Goal: Information Seeking & Learning: Learn about a topic

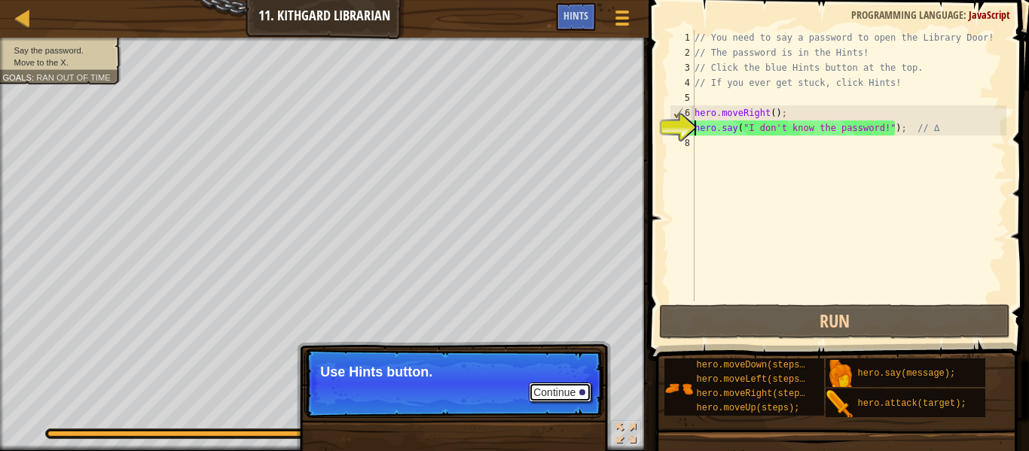
click at [561, 400] on button "Continue" at bounding box center [560, 393] width 63 height 20
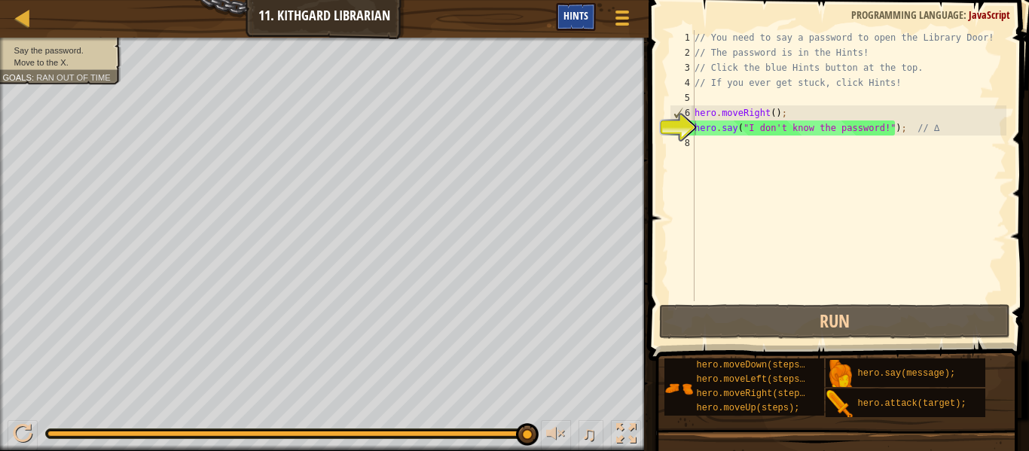
click at [583, 15] on span "Hints" at bounding box center [576, 15] width 25 height 14
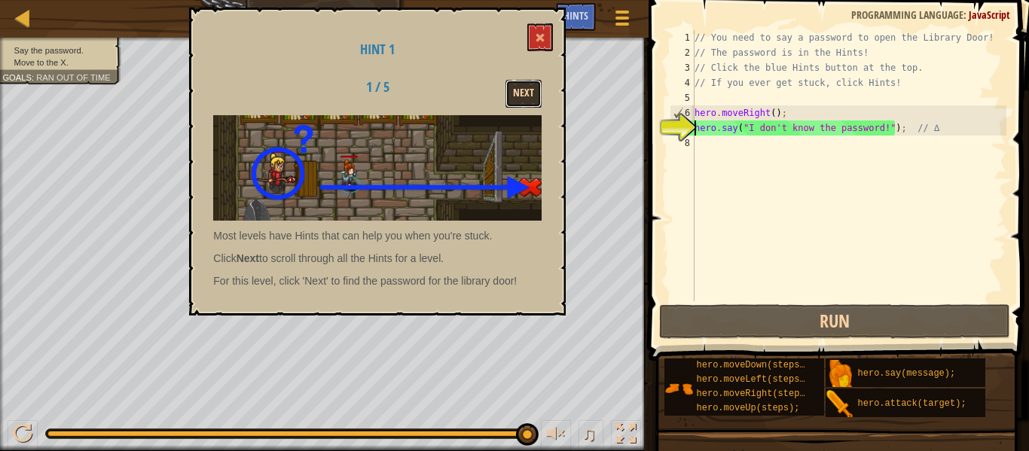
click at [518, 99] on button "Next" at bounding box center [524, 94] width 36 height 28
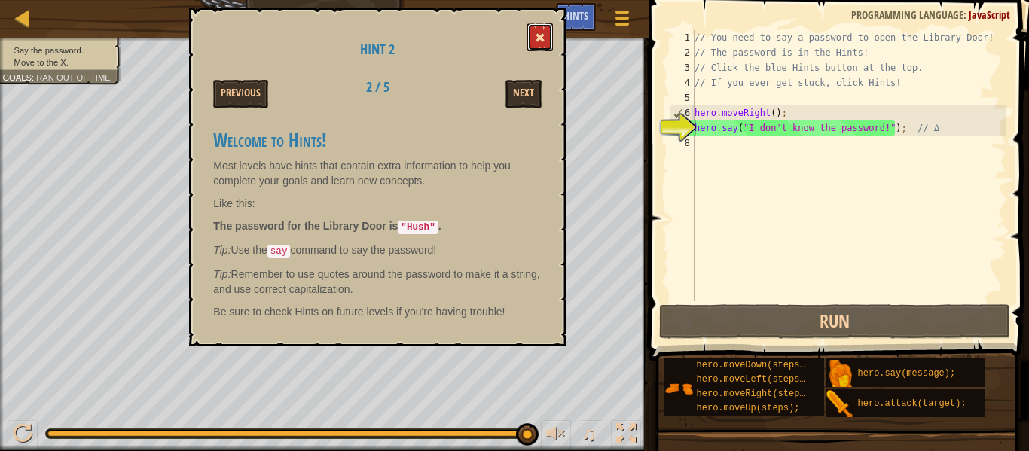
click at [546, 36] on button at bounding box center [541, 37] width 26 height 28
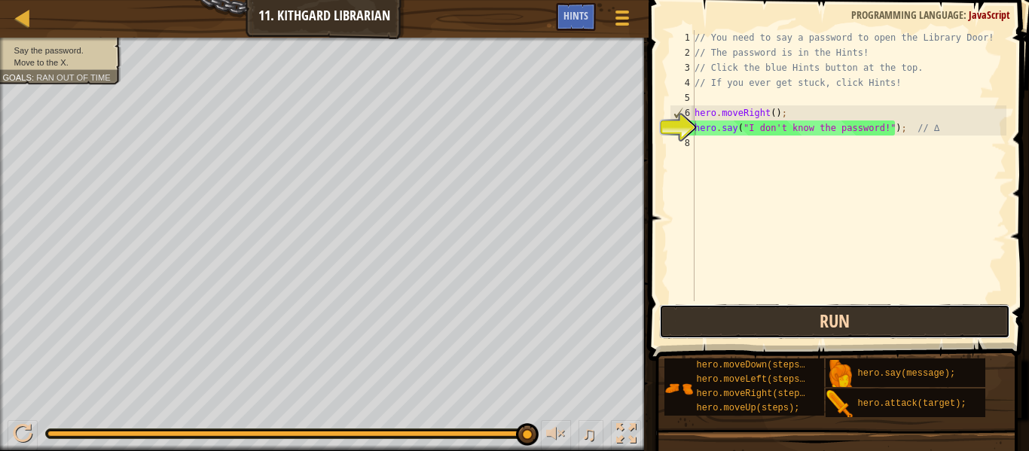
click at [737, 310] on button "Run" at bounding box center [834, 321] width 351 height 35
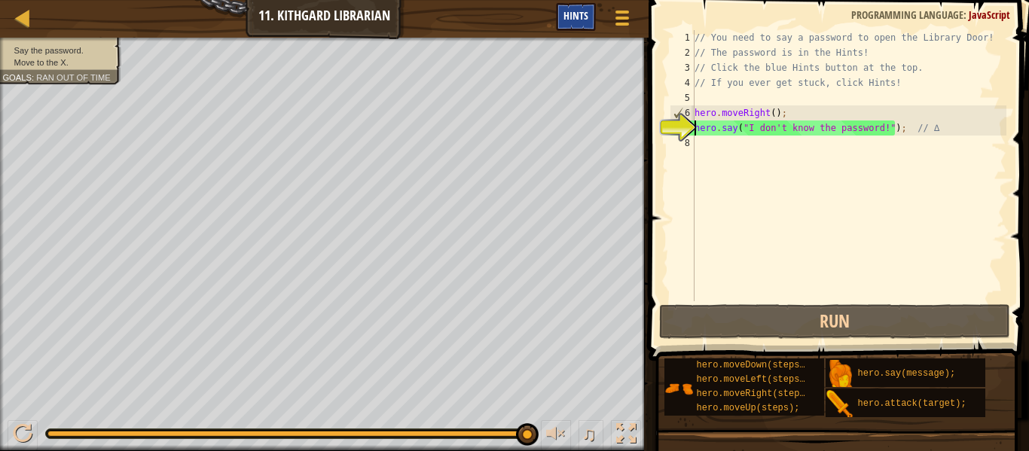
click at [570, 15] on span "Hints" at bounding box center [576, 15] width 25 height 14
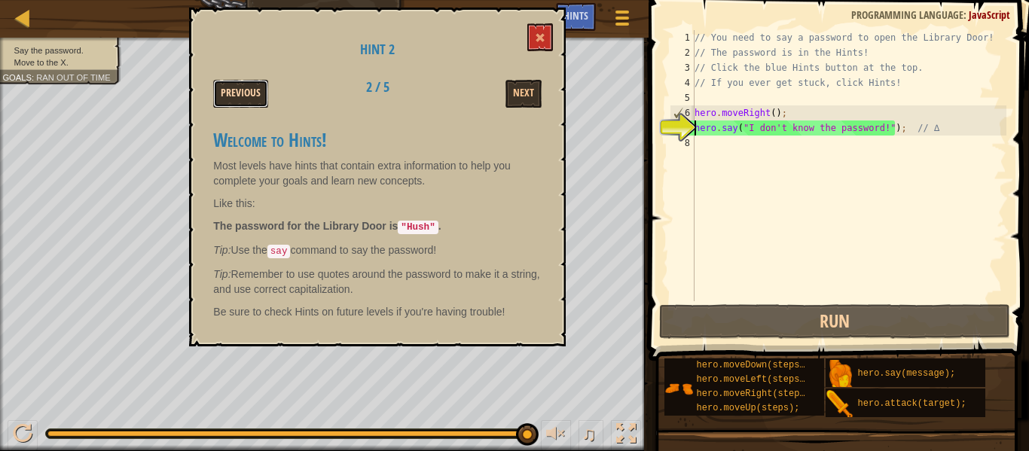
click at [249, 96] on button "Previous" at bounding box center [240, 94] width 55 height 28
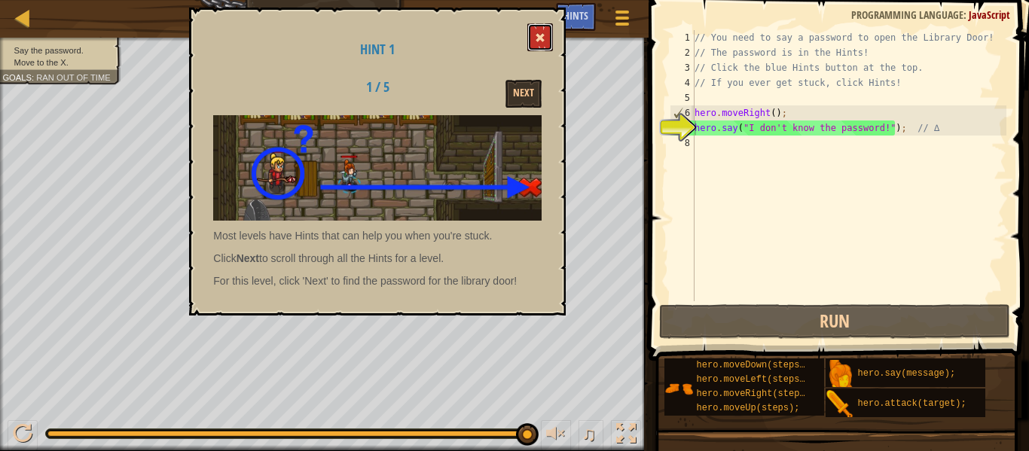
click at [540, 44] on button at bounding box center [541, 37] width 26 height 28
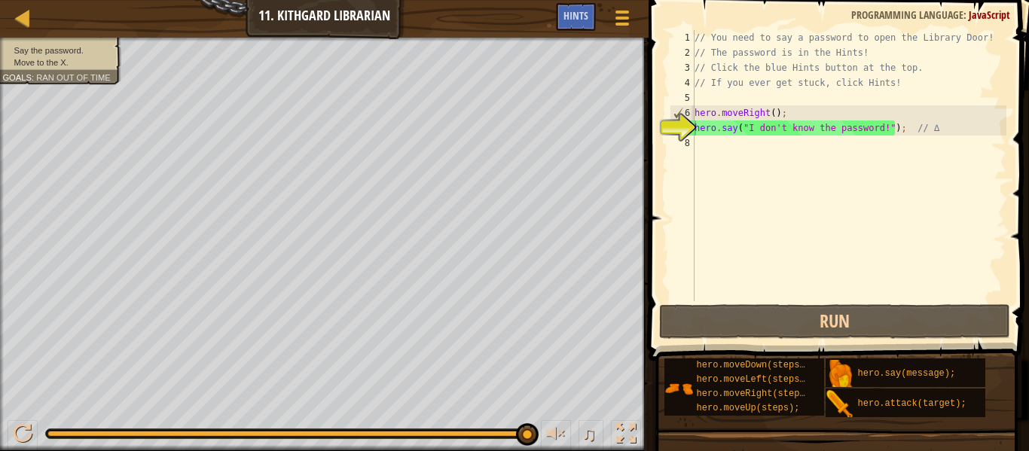
click at [747, 229] on div "// You need to say a password to open the Library Door! // The password is in t…" at bounding box center [849, 180] width 315 height 301
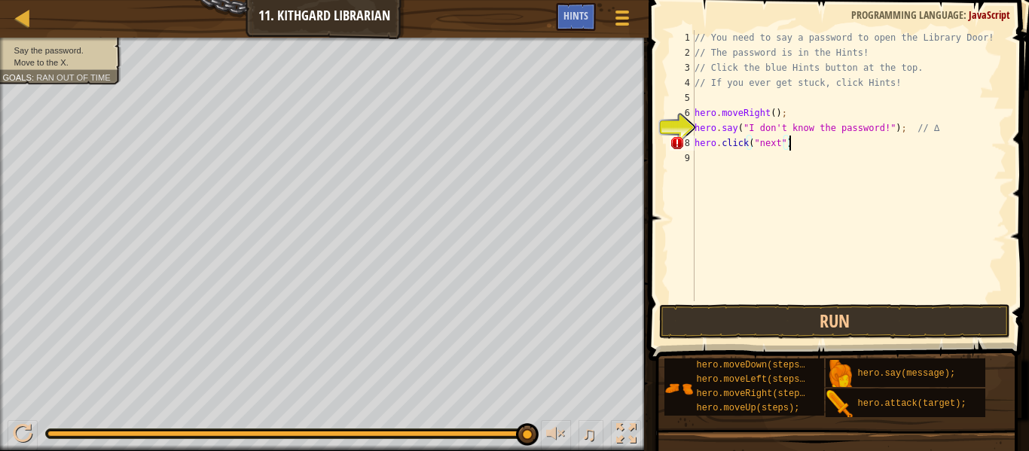
scroll to position [7, 13]
click at [727, 308] on button "Run" at bounding box center [834, 321] width 351 height 35
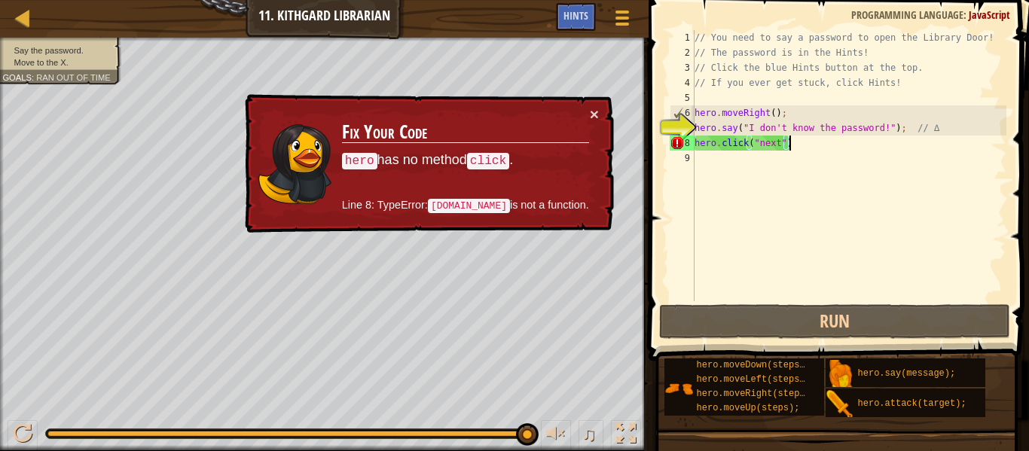
click at [751, 146] on div "// You need to say a password to open the Library Door! // The password is in t…" at bounding box center [849, 180] width 315 height 301
click at [748, 142] on div "// You need to say a password to open the Library Door! // The password is in t…" at bounding box center [849, 180] width 315 height 301
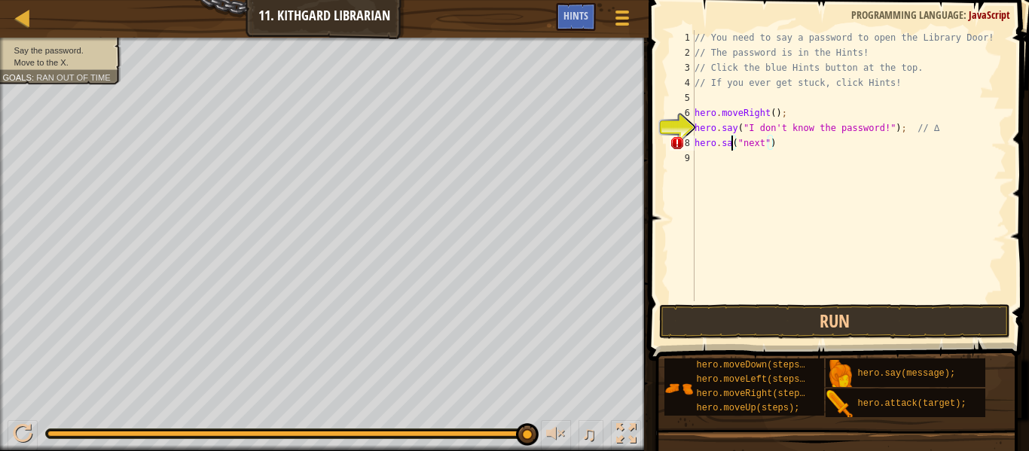
scroll to position [7, 7]
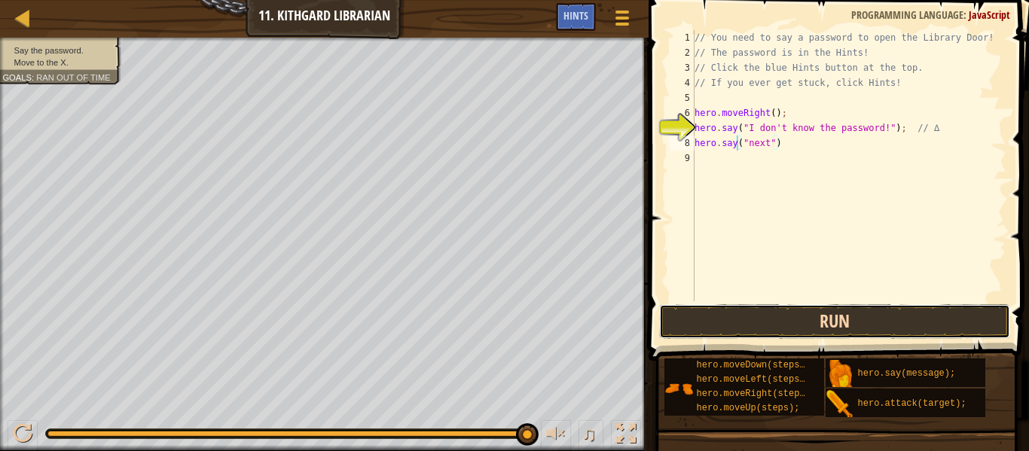
click at [828, 320] on button "Run" at bounding box center [834, 321] width 351 height 35
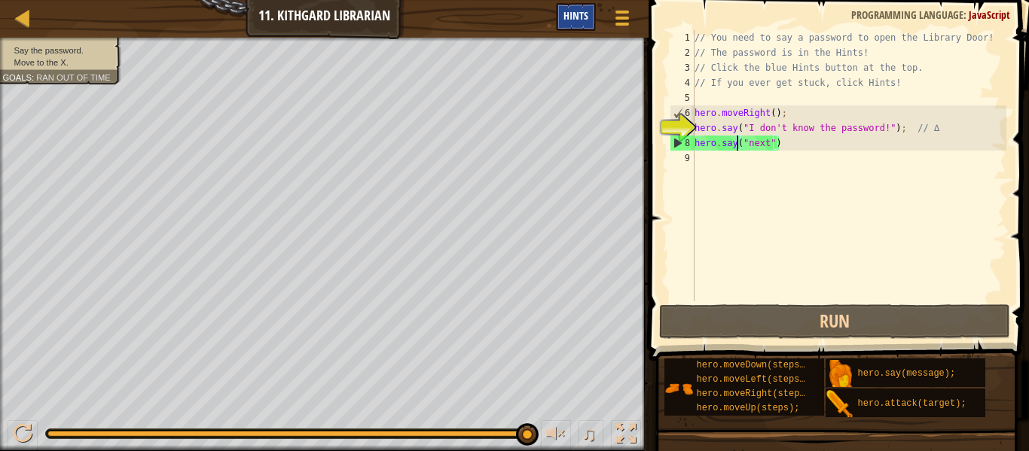
click at [577, 11] on span "Hints" at bounding box center [576, 15] width 25 height 14
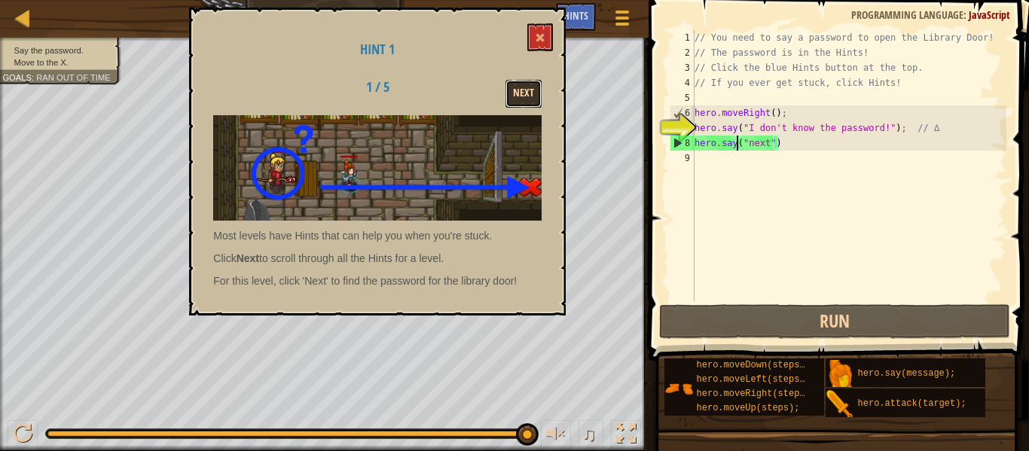
click at [525, 94] on button "Next" at bounding box center [524, 94] width 36 height 28
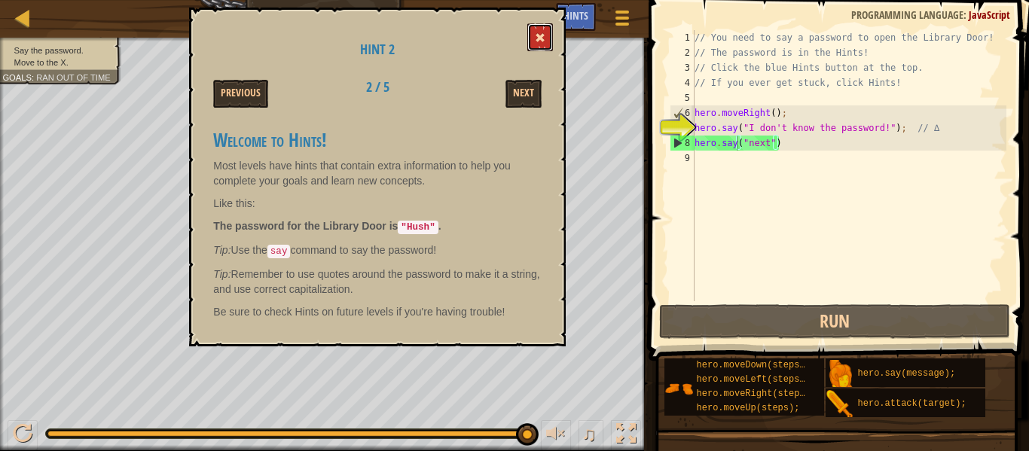
click at [549, 47] on button at bounding box center [541, 37] width 26 height 28
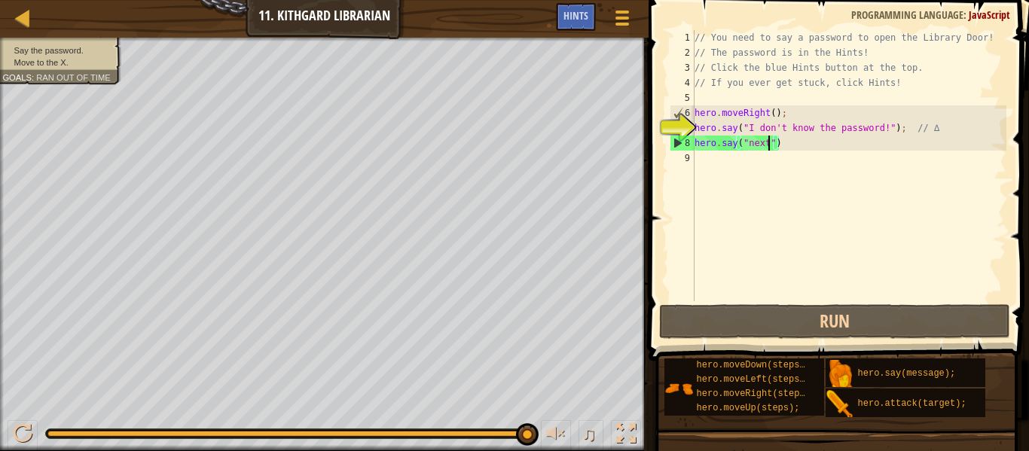
click at [767, 144] on div "// You need to say a password to open the Library Door! // The password is in t…" at bounding box center [849, 180] width 315 height 301
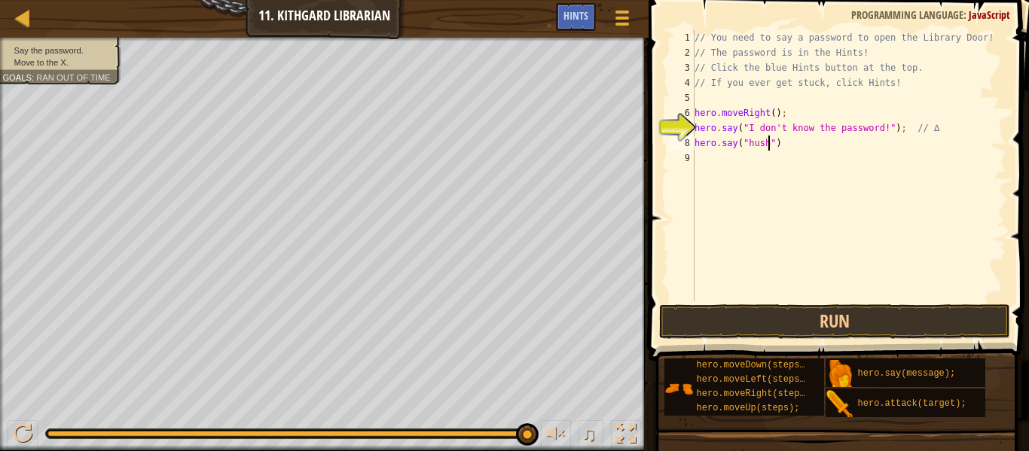
scroll to position [7, 11]
type textarea "hero.say("hush")"
click at [772, 313] on button "Run" at bounding box center [834, 321] width 351 height 35
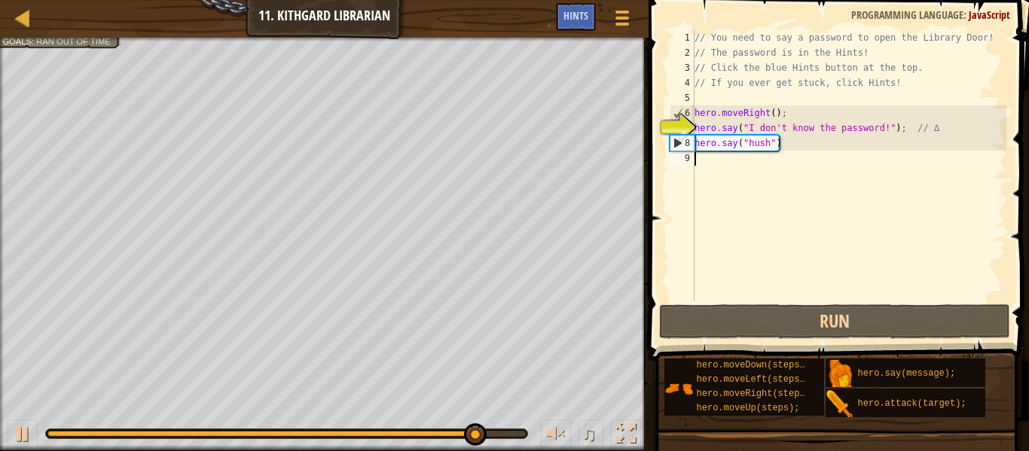
click at [752, 195] on div "// You need to say a password to open the Library Door! // The password is in t…" at bounding box center [849, 180] width 315 height 301
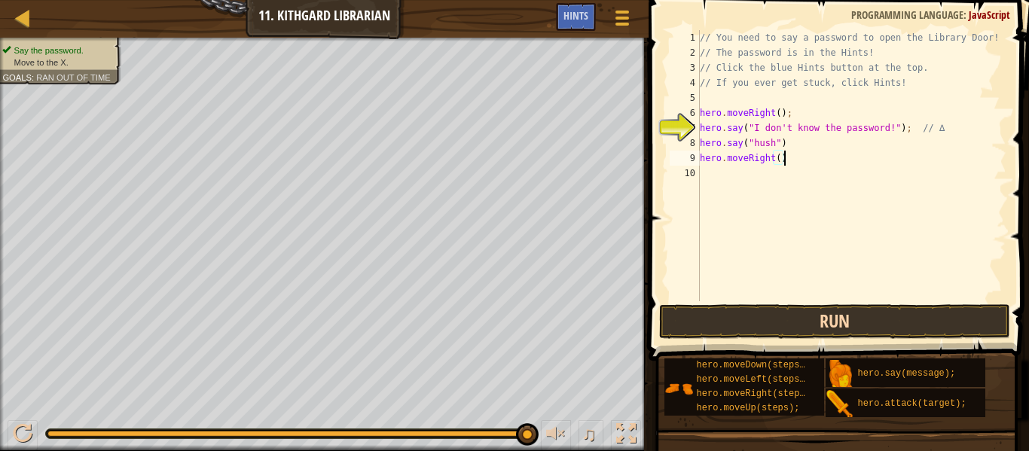
type textarea "hero.moveRight()"
click at [772, 317] on button "Run" at bounding box center [834, 321] width 351 height 35
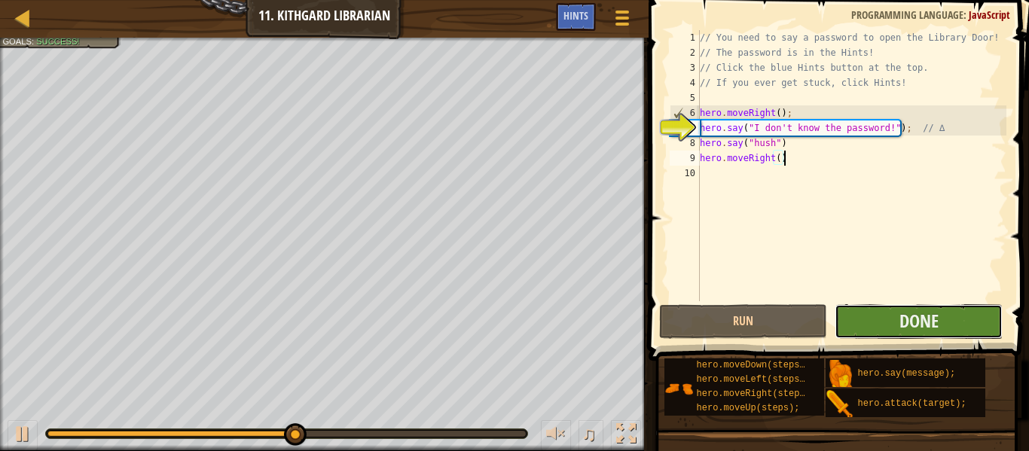
click at [872, 320] on button "Done" at bounding box center [919, 321] width 168 height 35
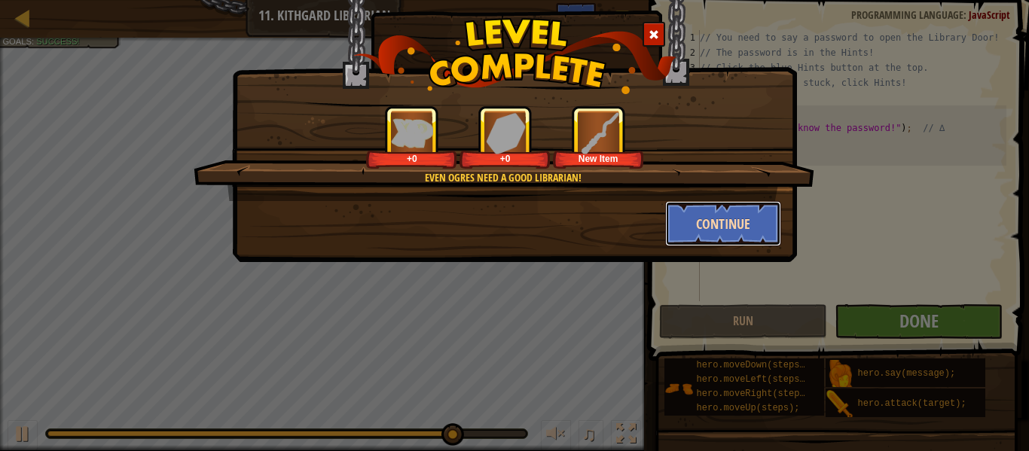
click at [752, 223] on button "Continue" at bounding box center [723, 223] width 117 height 45
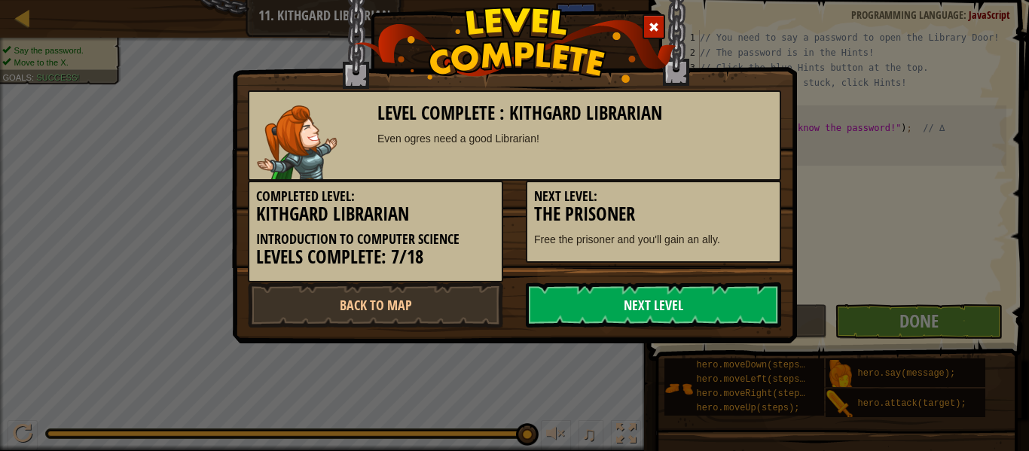
click at [598, 294] on link "Next Level" at bounding box center [653, 305] width 255 height 45
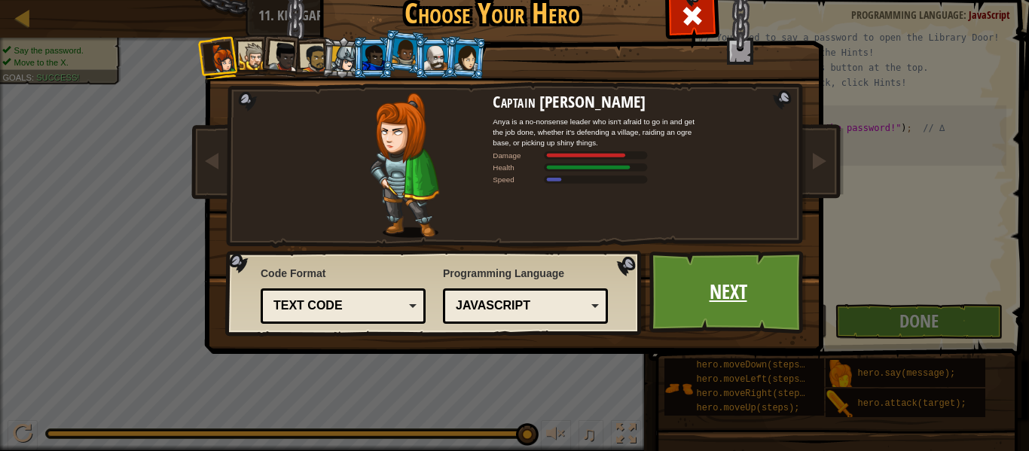
click at [706, 285] on link "Next" at bounding box center [729, 292] width 158 height 83
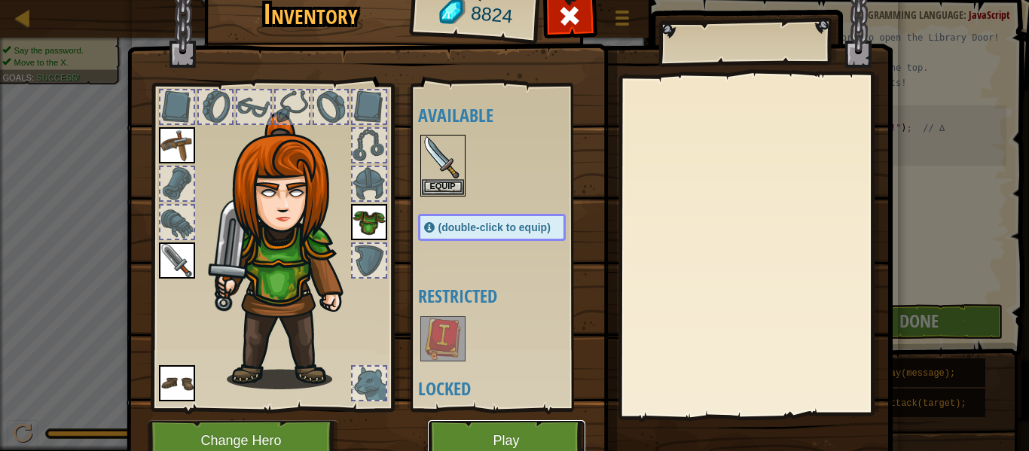
click at [451, 440] on button "Play" at bounding box center [507, 441] width 158 height 41
